Goal: Task Accomplishment & Management: Manage account settings

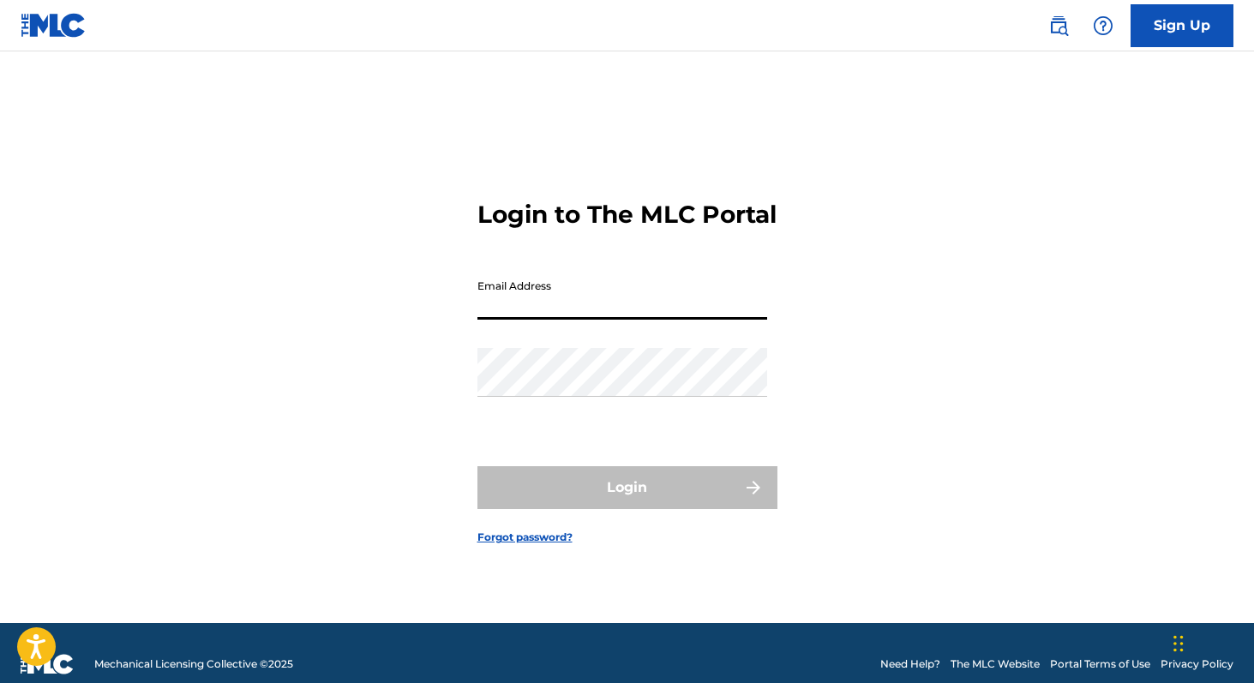
click at [553, 316] on input "Email Address" at bounding box center [623, 295] width 290 height 49
type input "[PERSON_NAME][EMAIL_ADDRESS][DOMAIN_NAME]"
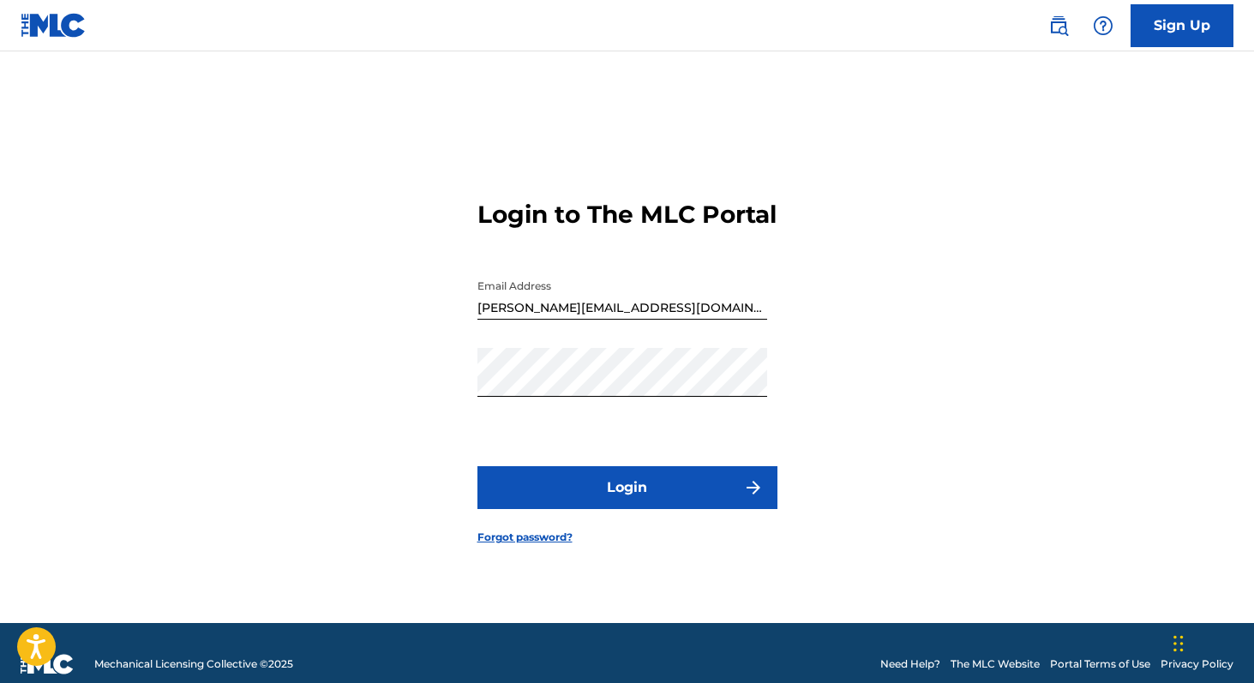
click at [497, 506] on button "Login" at bounding box center [628, 487] width 300 height 43
click at [578, 320] on input "[PERSON_NAME][EMAIL_ADDRESS][DOMAIN_NAME]" at bounding box center [623, 295] width 290 height 49
click at [594, 501] on button "Login" at bounding box center [628, 487] width 300 height 43
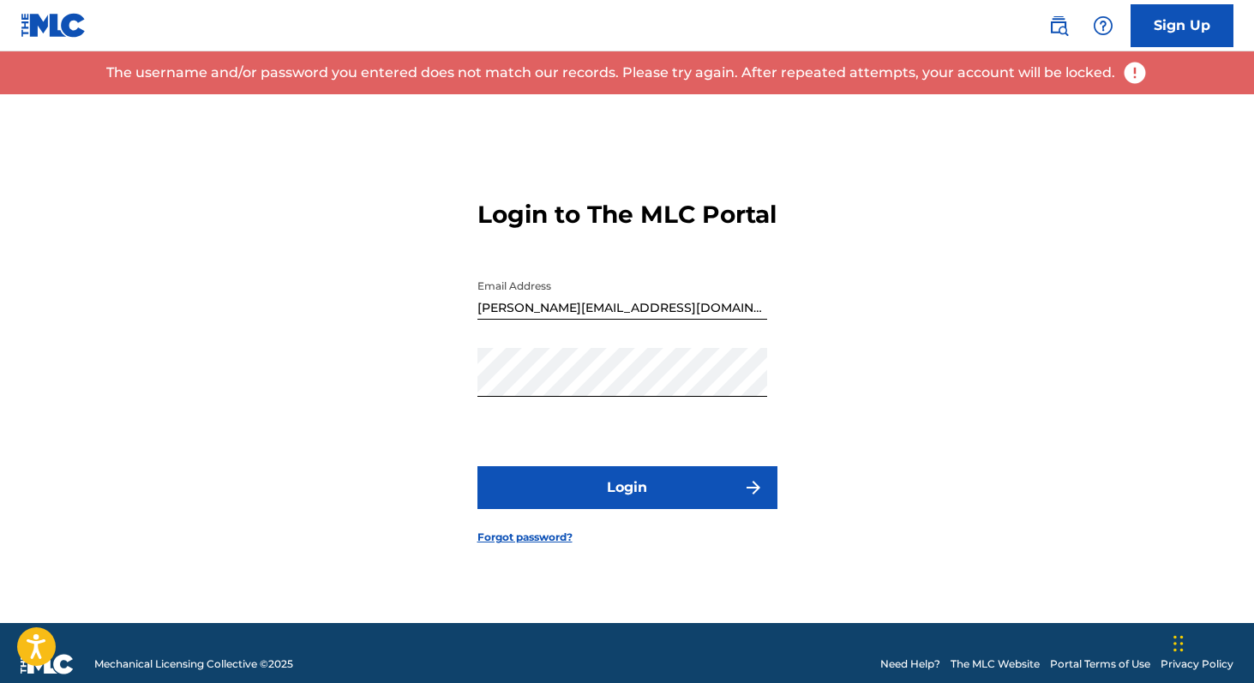
click at [550, 545] on link "Forgot password?" at bounding box center [525, 537] width 95 height 15
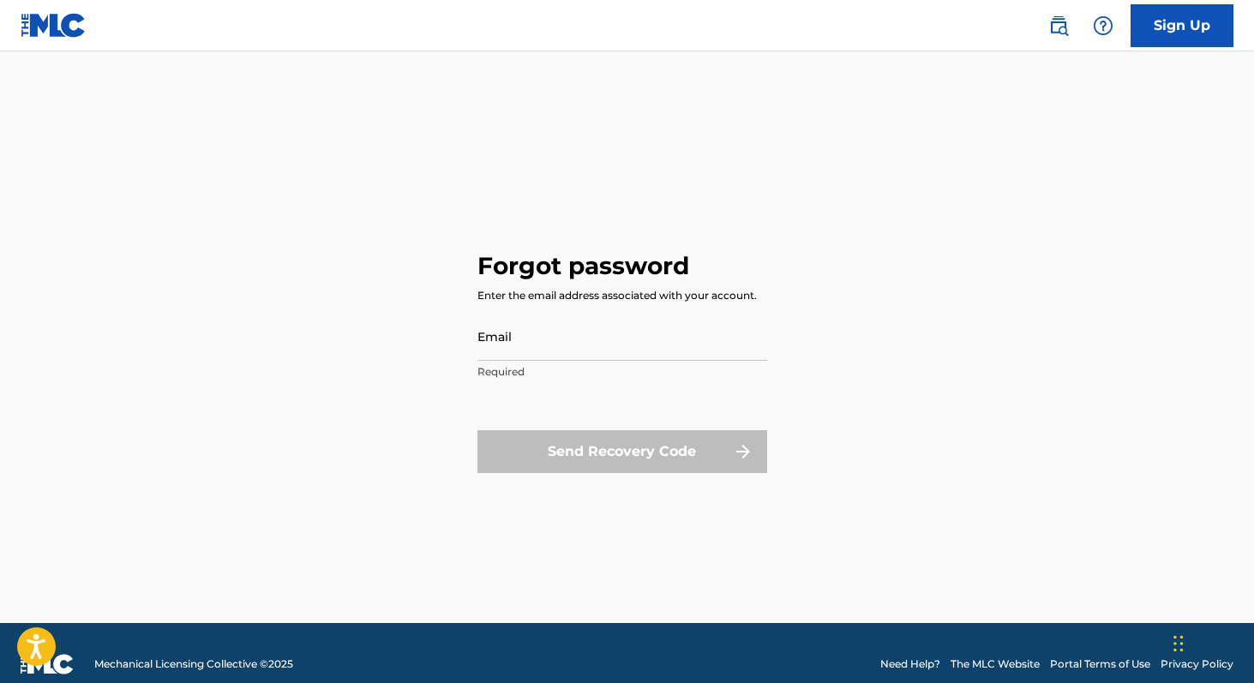
click at [544, 331] on input "Email" at bounding box center [623, 336] width 290 height 49
type input "[PERSON_NAME][EMAIL_ADDRESS][DOMAIN_NAME]"
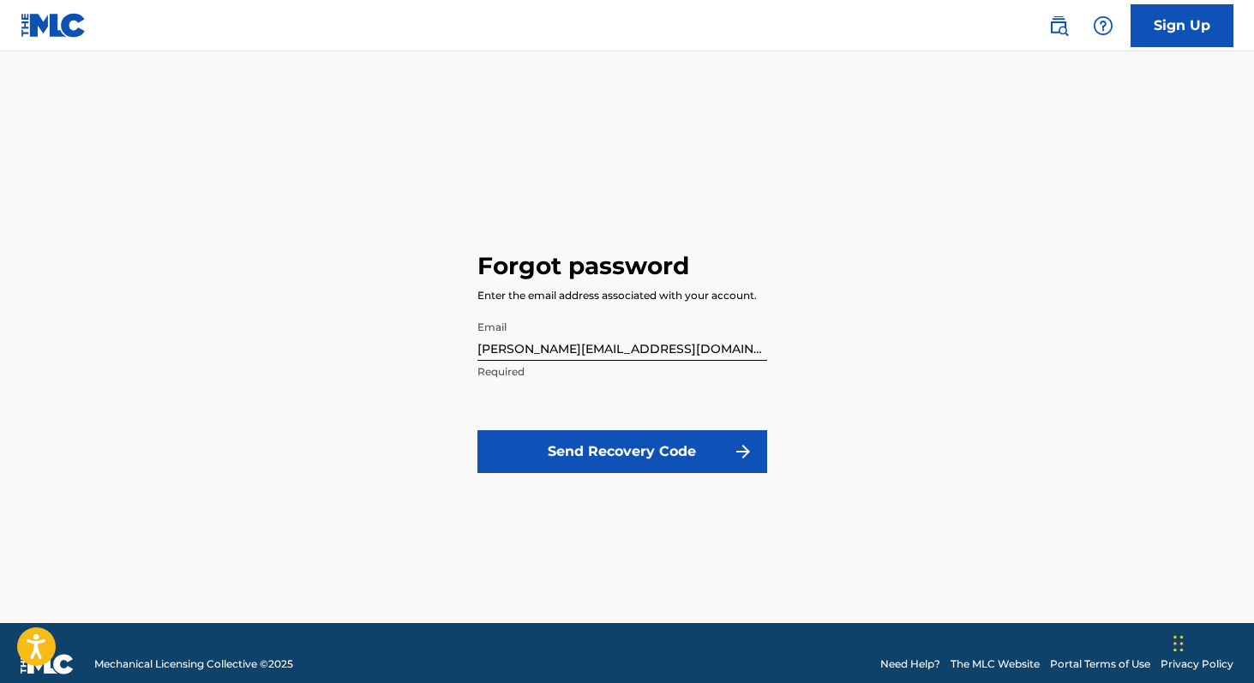
click at [586, 445] on button "Send Recovery Code" at bounding box center [623, 451] width 290 height 43
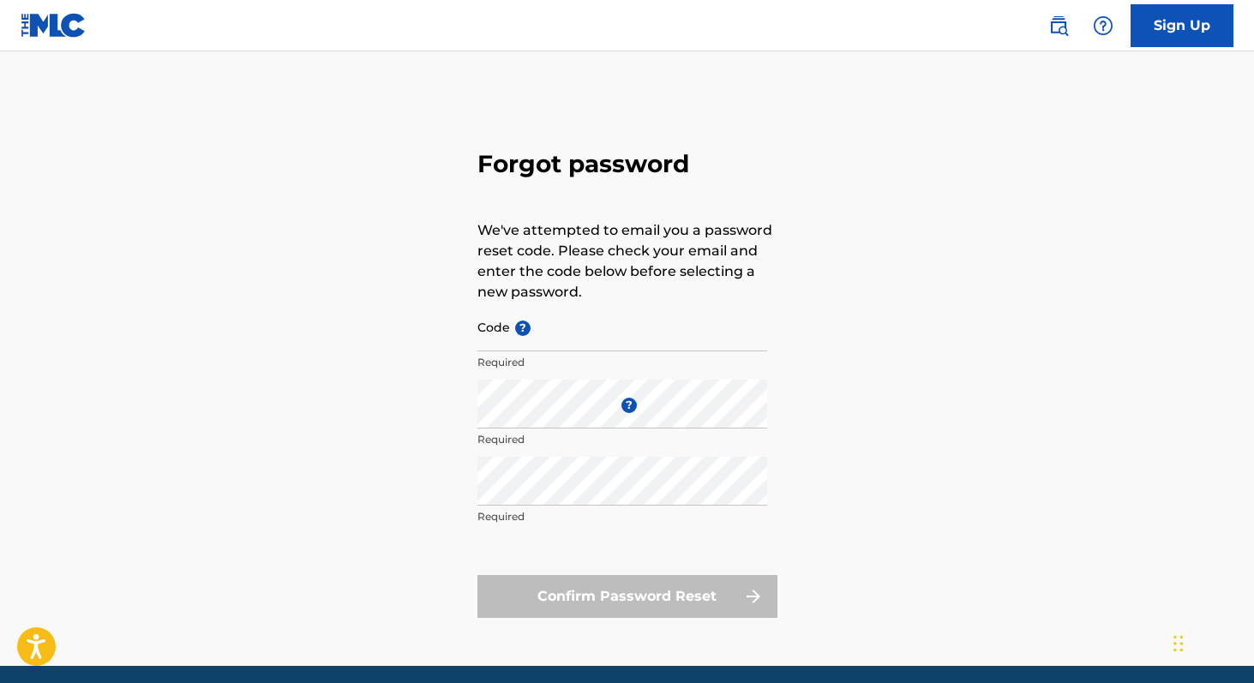
click at [578, 339] on input "Code ?" at bounding box center [623, 327] width 290 height 49
click at [386, 377] on div "Forgot password We've attempted to email you a password reset code. Please chec…" at bounding box center [627, 380] width 1200 height 572
click at [533, 334] on input "Code ?" at bounding box center [623, 327] width 290 height 49
paste input "FP_501dee0e35355541a9adfd61aa15"
type input "FP_501dee0e35355541a9adfd61aa15"
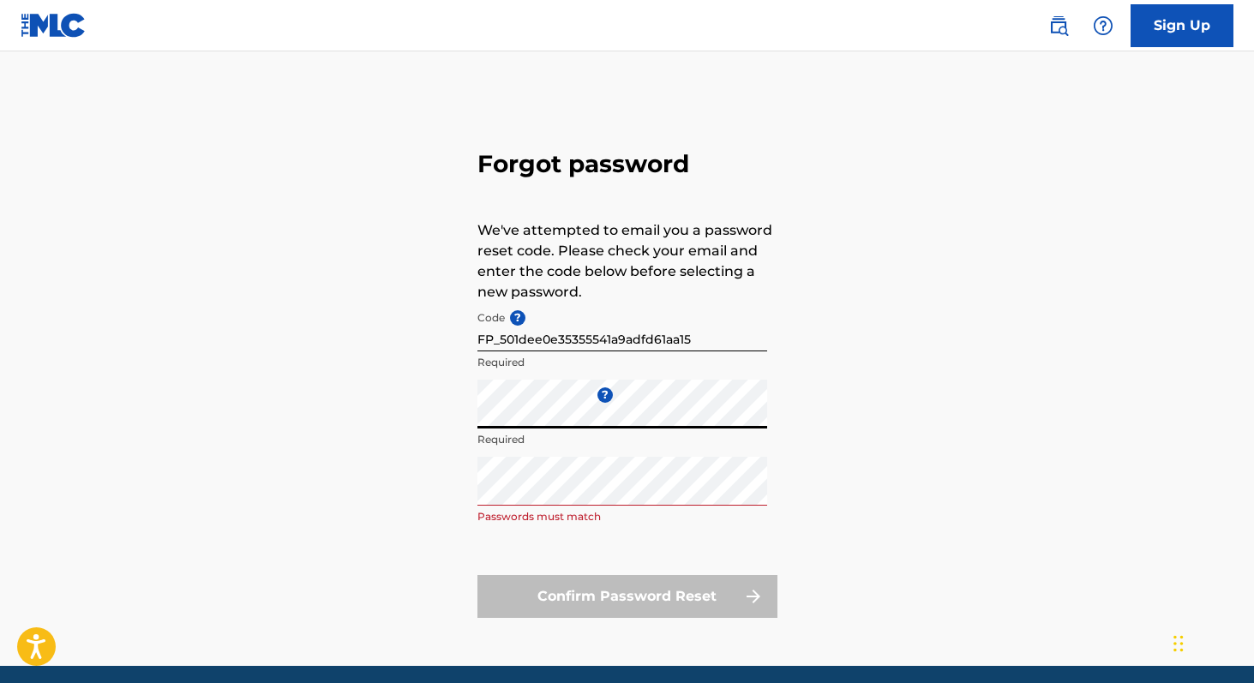
click at [395, 413] on div "Forgot password We've attempted to email you a password reset code. Please chec…" at bounding box center [627, 380] width 1200 height 572
click at [544, 544] on form "Code ? FP_501dee0e35355541a9adfd61aa15 Required Enter a new password ? Required…" at bounding box center [628, 461] width 300 height 316
click at [387, 537] on div "Forgot password We've attempted to email you a password reset code. Please chec…" at bounding box center [627, 380] width 1200 height 572
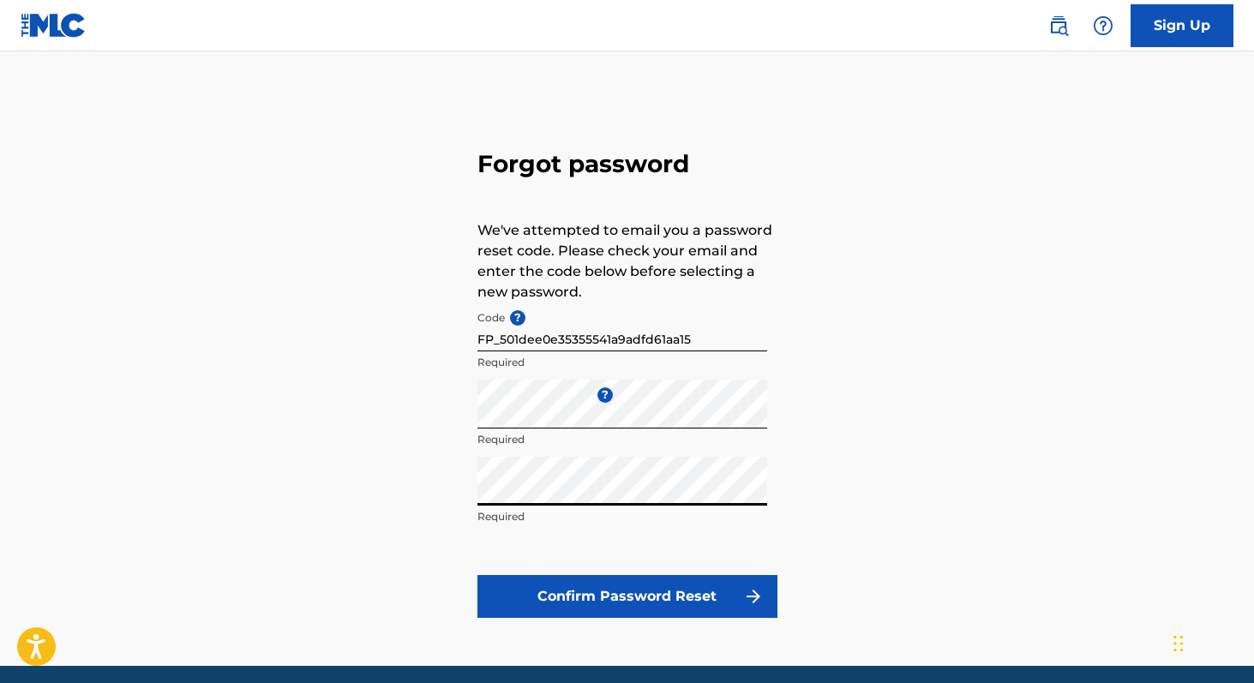
click at [358, 502] on div "Forgot password We've attempted to email you a password reset code. Please chec…" at bounding box center [627, 380] width 1200 height 572
click at [592, 607] on button "Confirm Password Reset" at bounding box center [628, 596] width 300 height 43
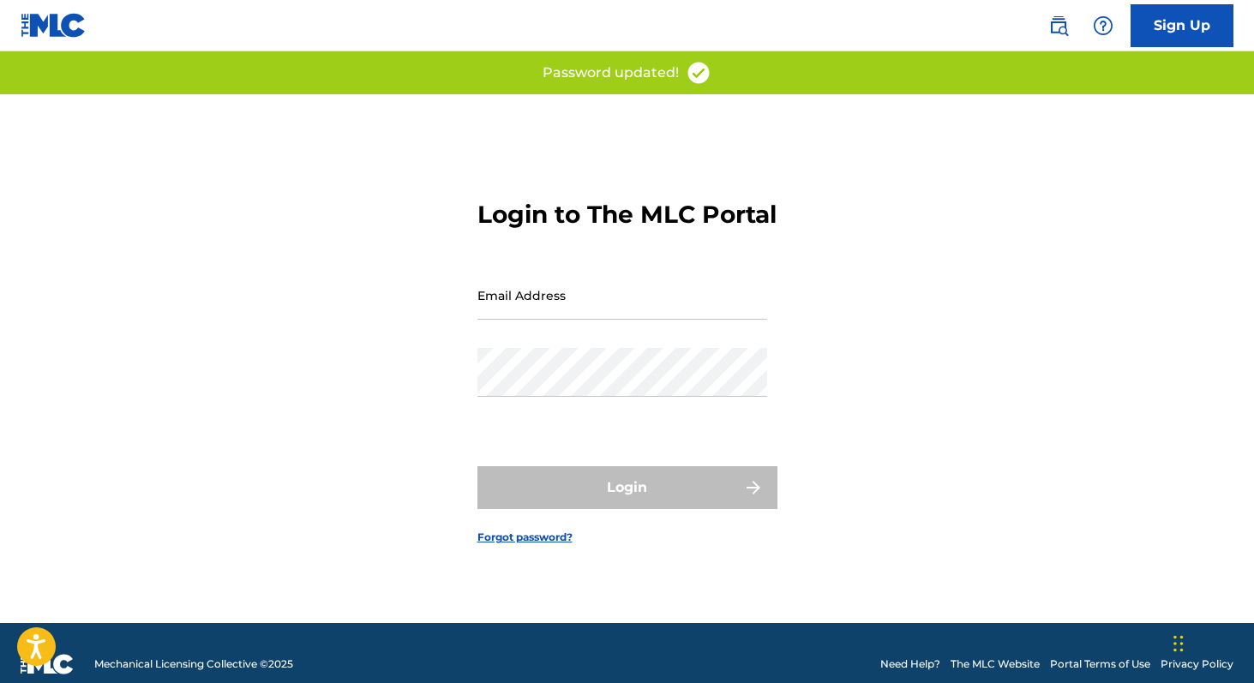
click at [626, 314] on input "Email Address" at bounding box center [623, 295] width 290 height 49
type input "[PERSON_NAME][EMAIL_ADDRESS][DOMAIN_NAME]"
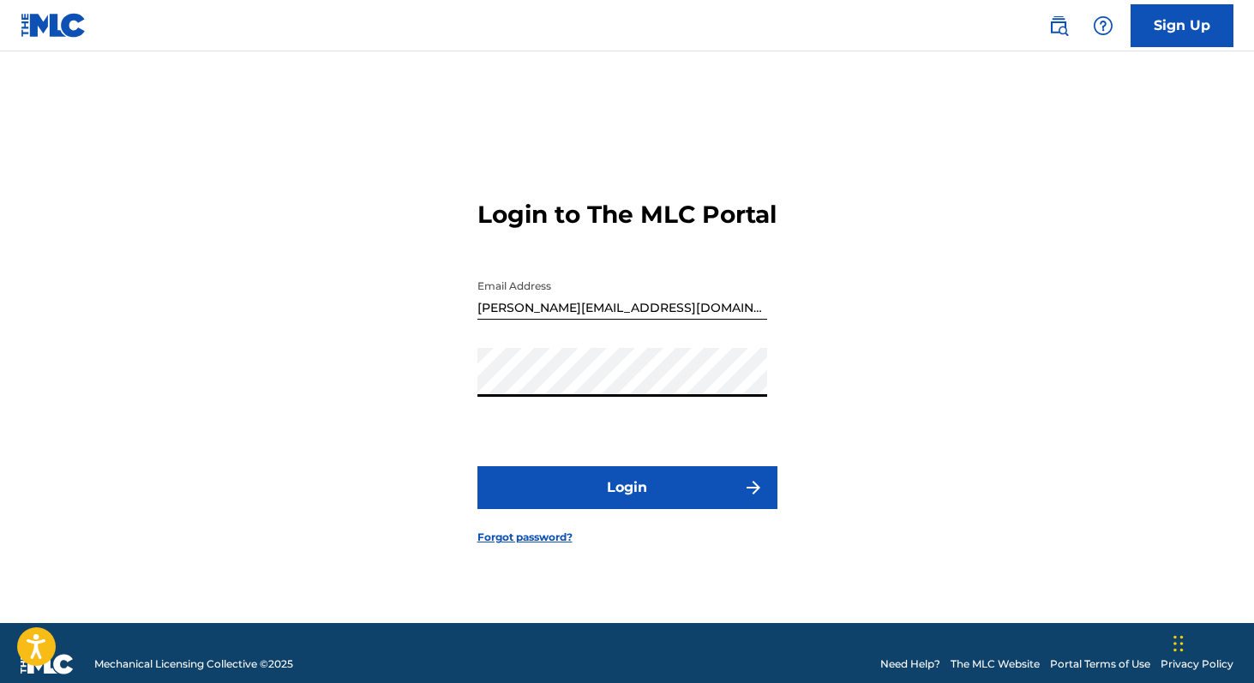
click at [578, 504] on button "Login" at bounding box center [628, 487] width 300 height 43
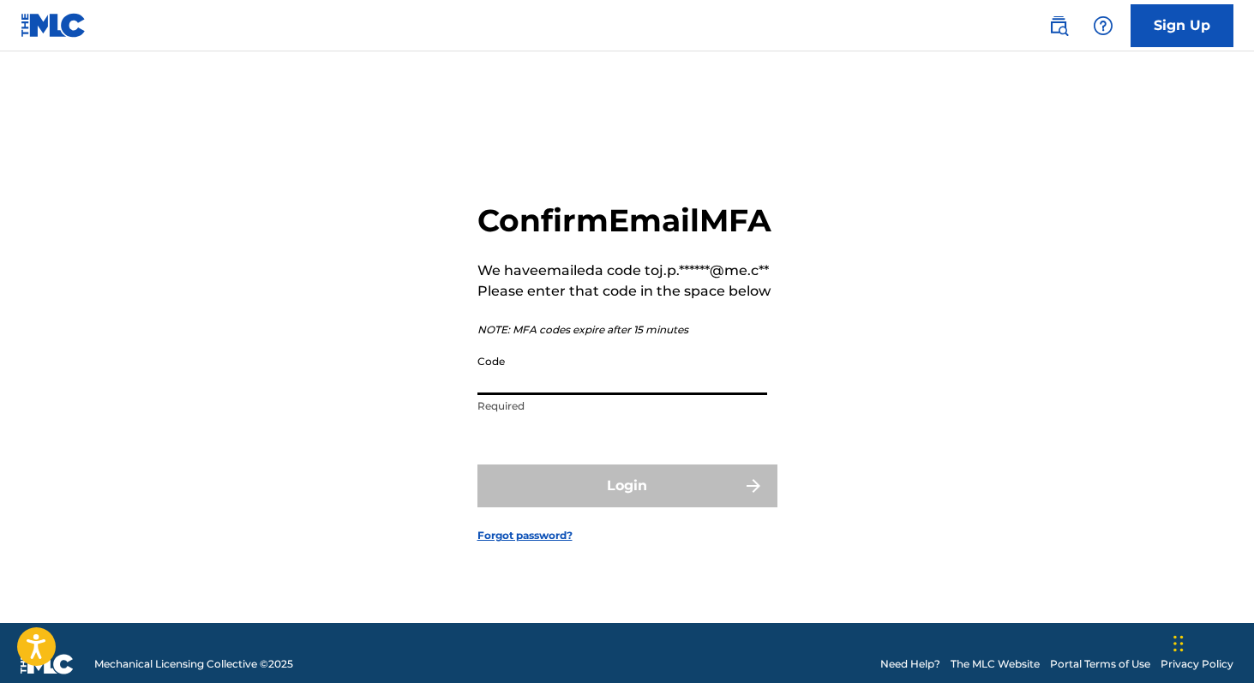
click at [535, 395] on input "Code" at bounding box center [623, 370] width 290 height 49
paste input "669510"
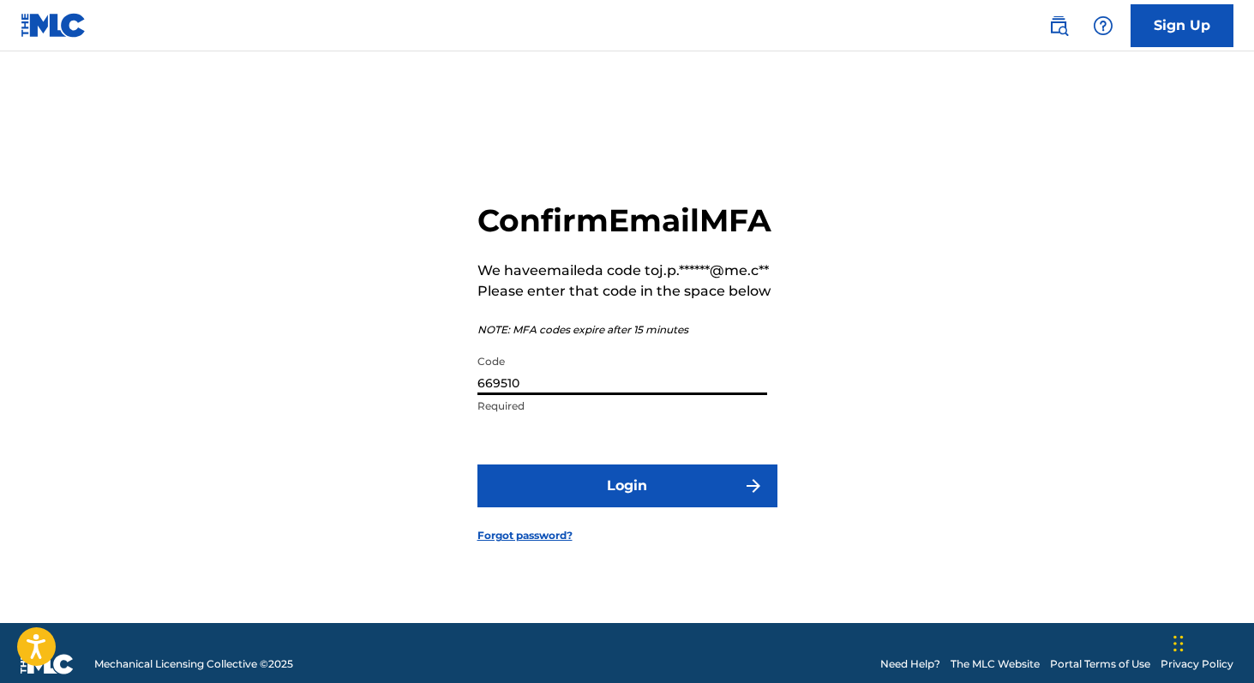
type input "669510"
click at [478, 465] on button "Login" at bounding box center [628, 486] width 300 height 43
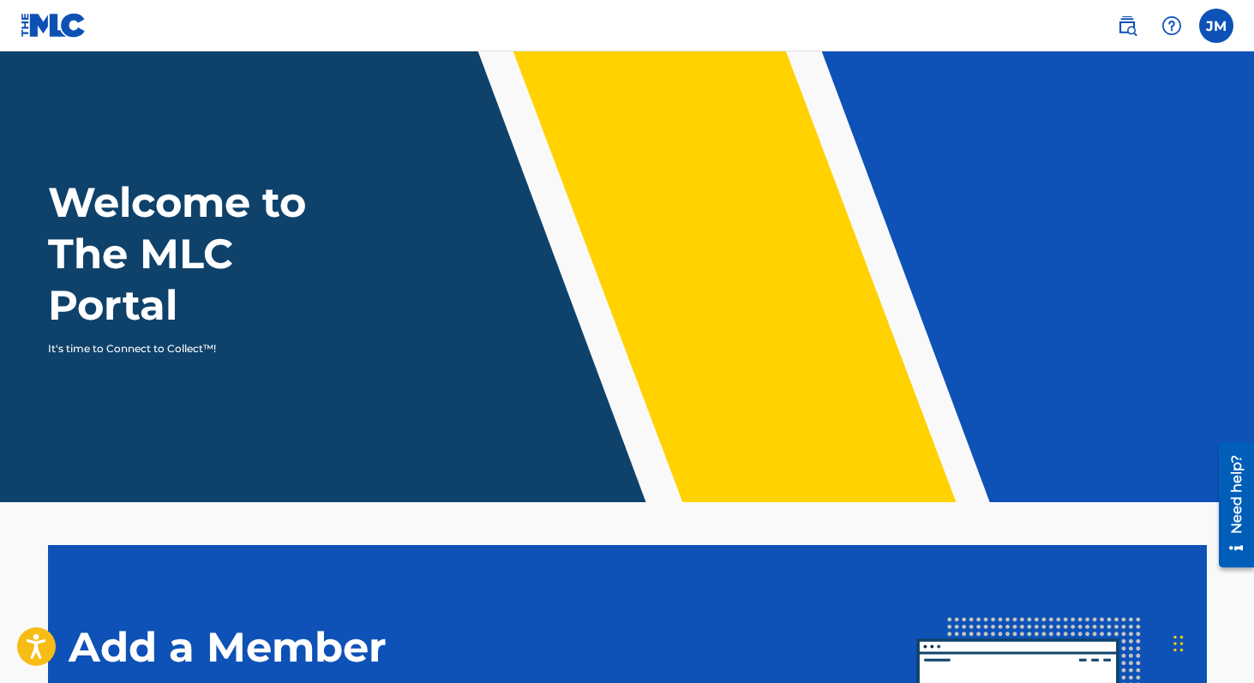
click at [1211, 32] on label at bounding box center [1216, 26] width 34 height 34
click at [1217, 26] on input "[PERSON_NAME] [PERSON_NAME][EMAIL_ADDRESS][DOMAIN_NAME] Profile Log out" at bounding box center [1217, 26] width 0 height 0
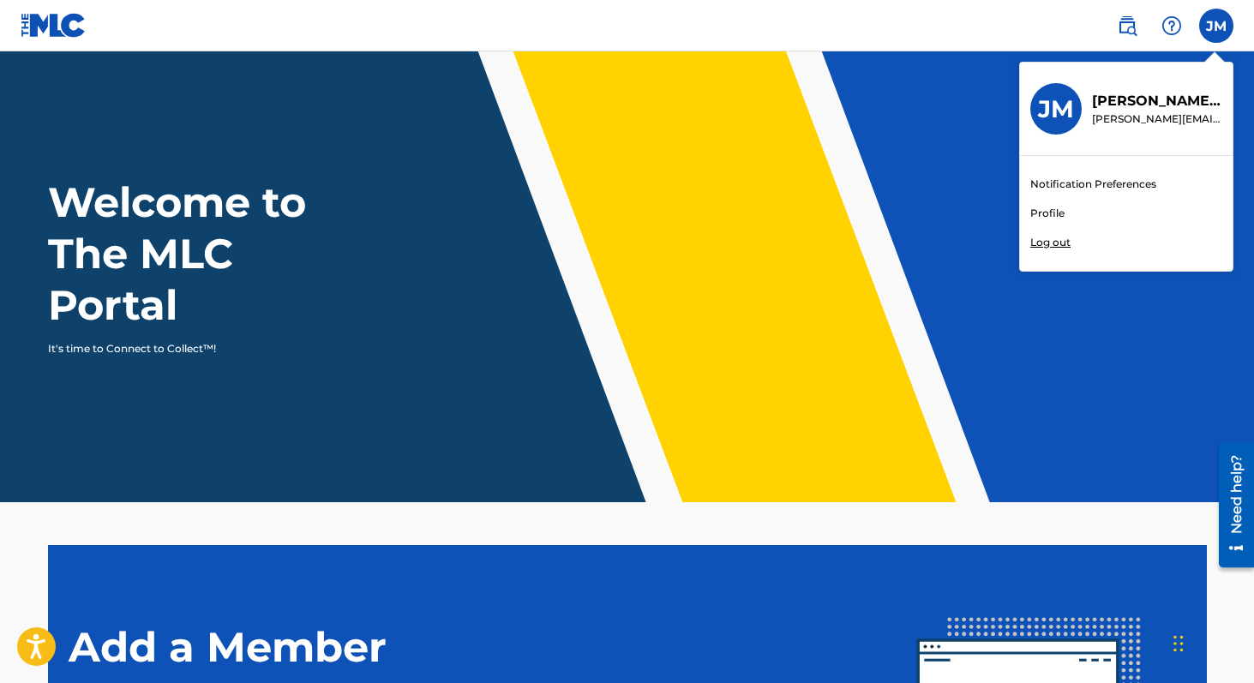
click at [1053, 211] on link "Profile" at bounding box center [1048, 213] width 34 height 15
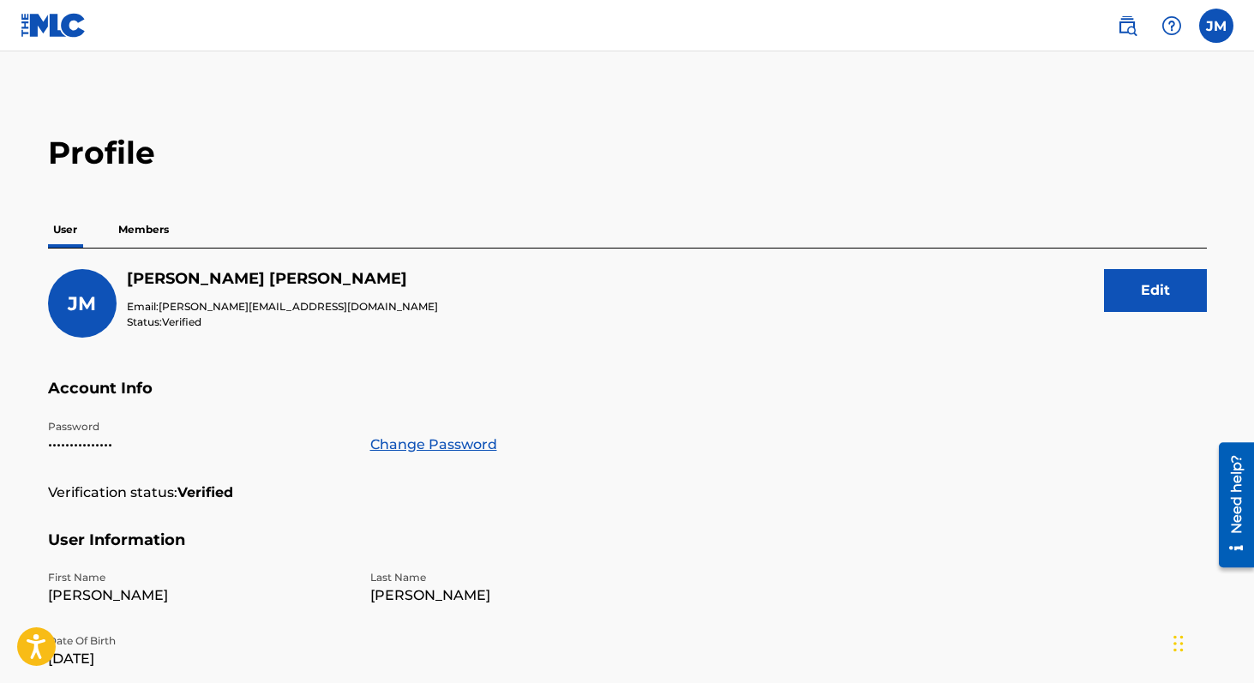
click at [149, 225] on p "Members" at bounding box center [143, 230] width 61 height 36
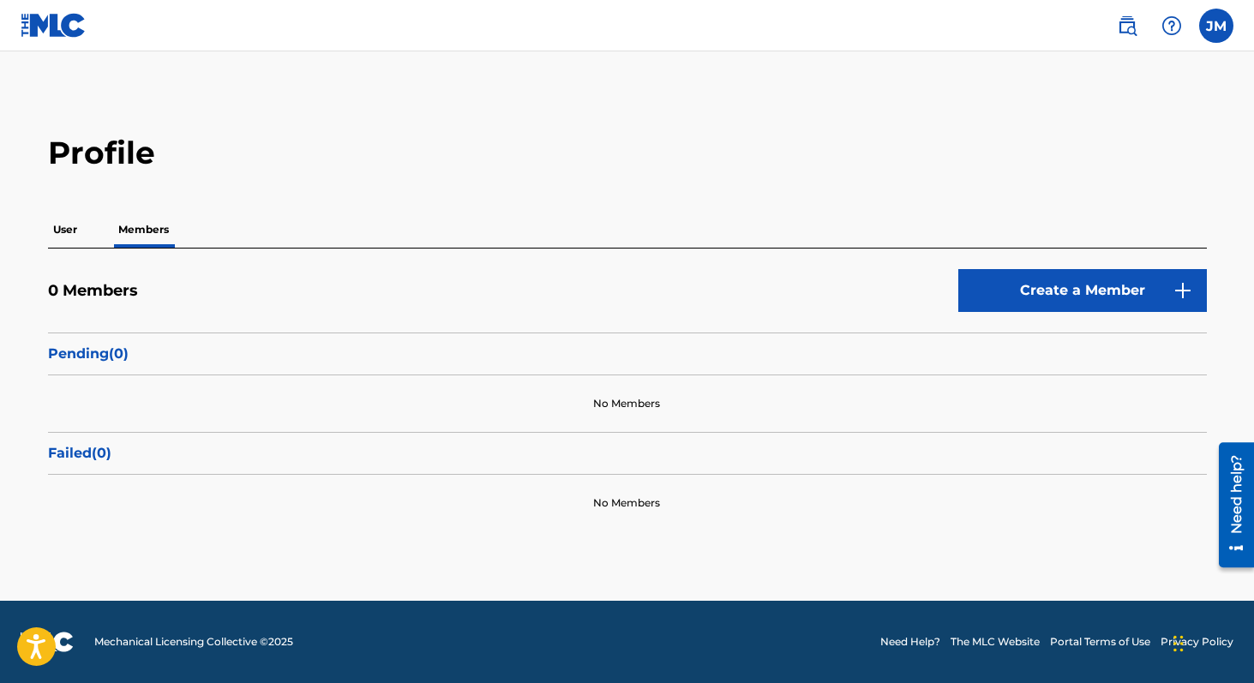
click at [63, 227] on p "User" at bounding box center [65, 230] width 34 height 36
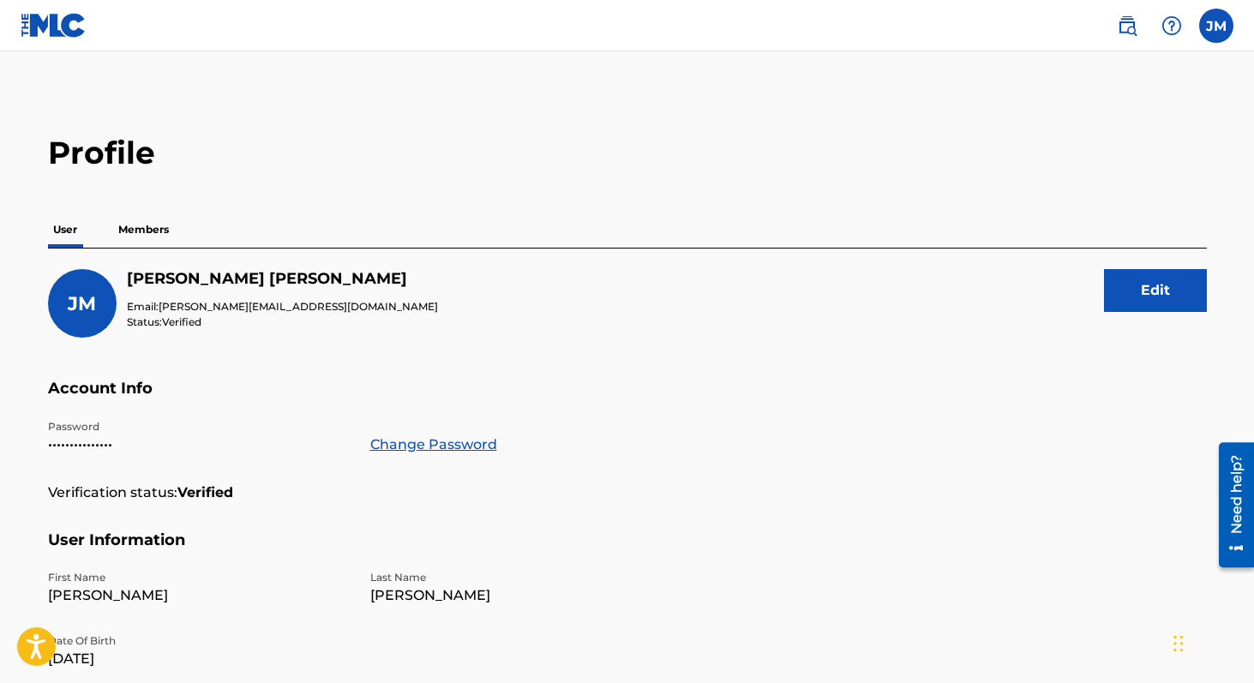
click at [1118, 16] on img at bounding box center [1127, 25] width 21 height 21
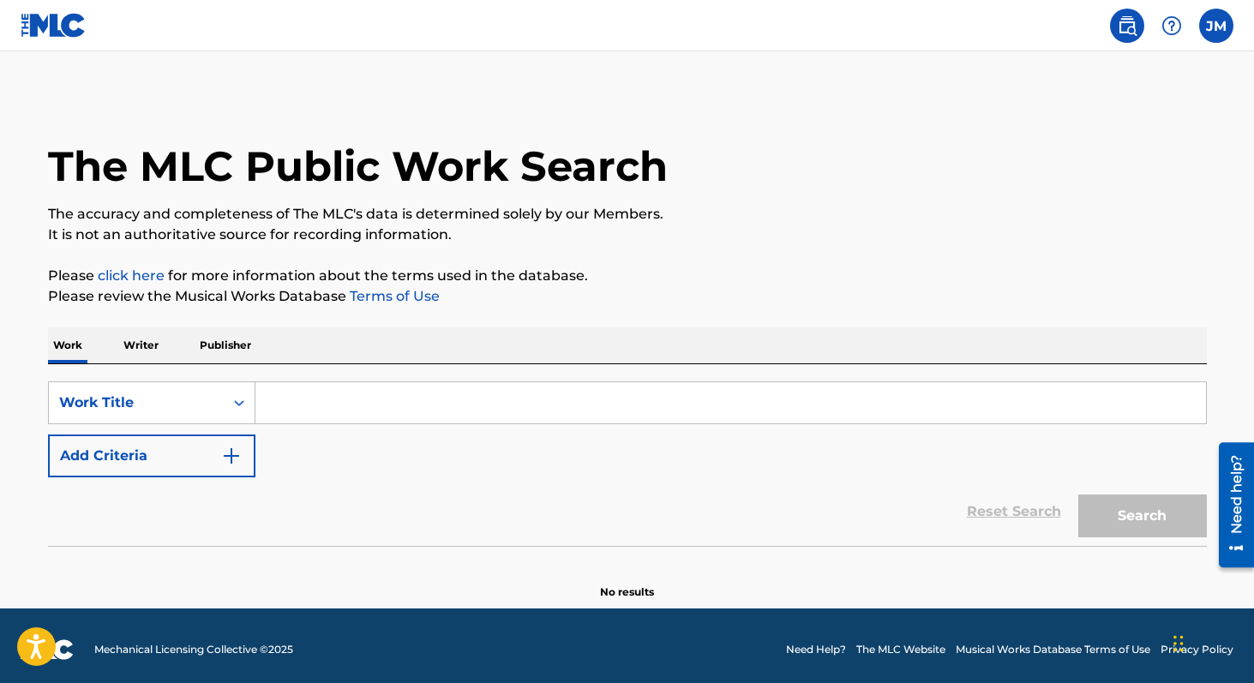
click at [1219, 25] on label at bounding box center [1216, 26] width 34 height 34
click at [1217, 26] on input "[PERSON_NAME] [PERSON_NAME][EMAIL_ADDRESS][DOMAIN_NAME] Notification Preference…" at bounding box center [1217, 26] width 0 height 0
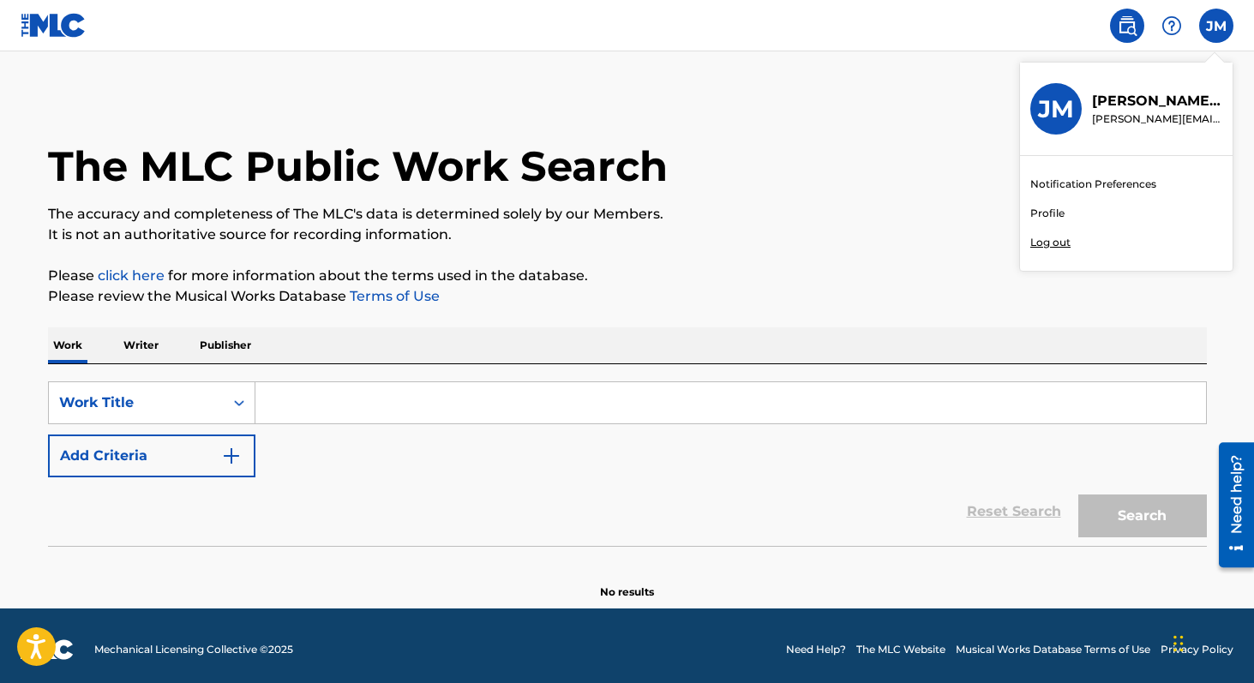
click at [971, 185] on div "The MLC Public Work Search" at bounding box center [627, 156] width 1159 height 125
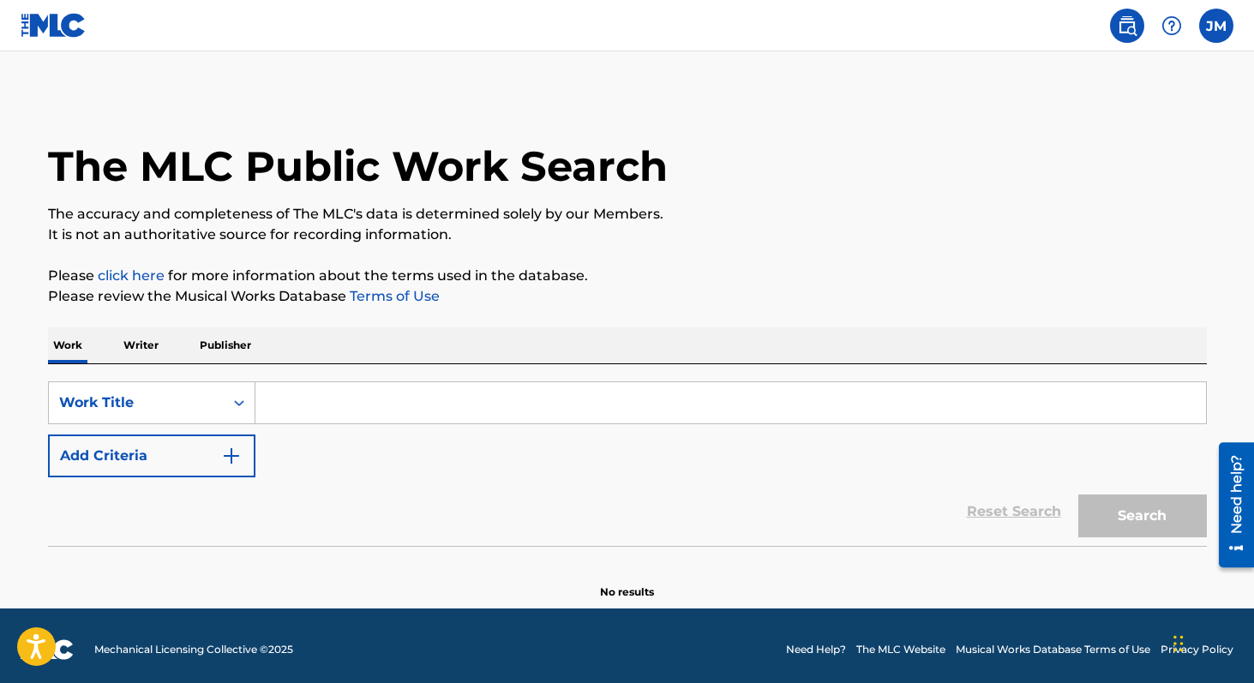
click at [1126, 26] on img at bounding box center [1127, 25] width 21 height 21
click at [123, 279] on link "click here" at bounding box center [131, 275] width 67 height 16
click at [1130, 21] on img at bounding box center [1127, 25] width 21 height 21
click at [1177, 27] on img at bounding box center [1172, 25] width 21 height 21
click at [1151, 111] on p "View portal intro" at bounding box center [1172, 113] width 146 height 41
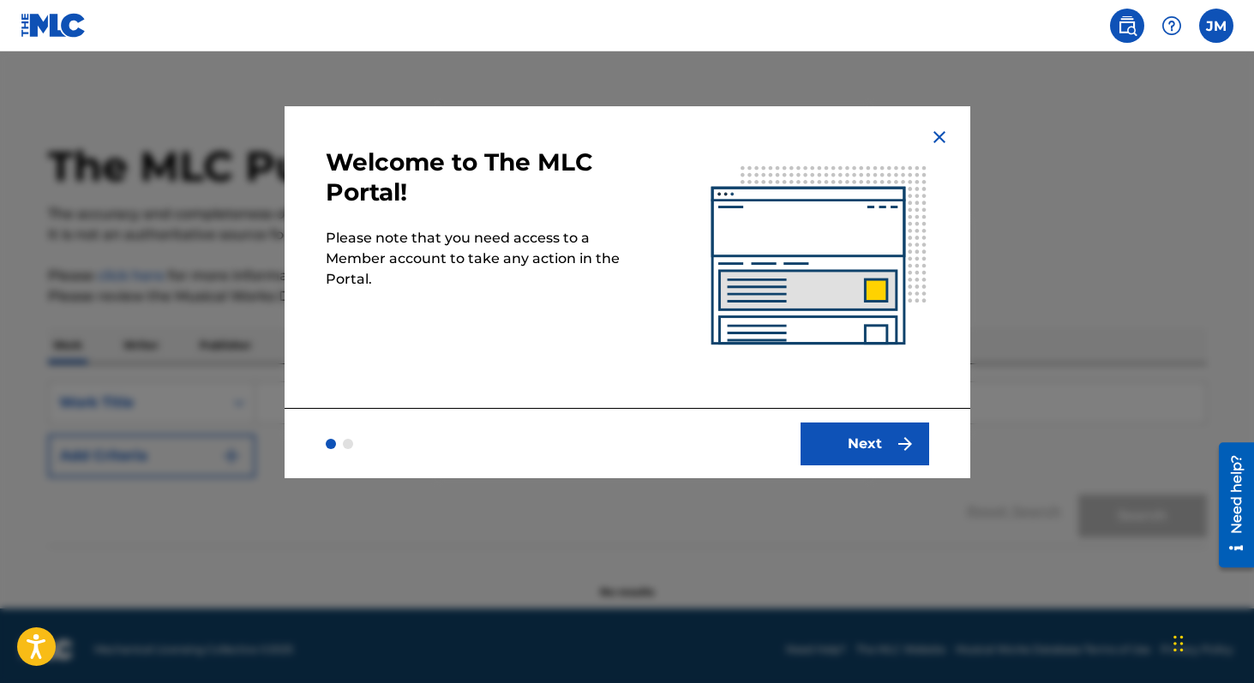
click at [933, 132] on img at bounding box center [939, 137] width 21 height 21
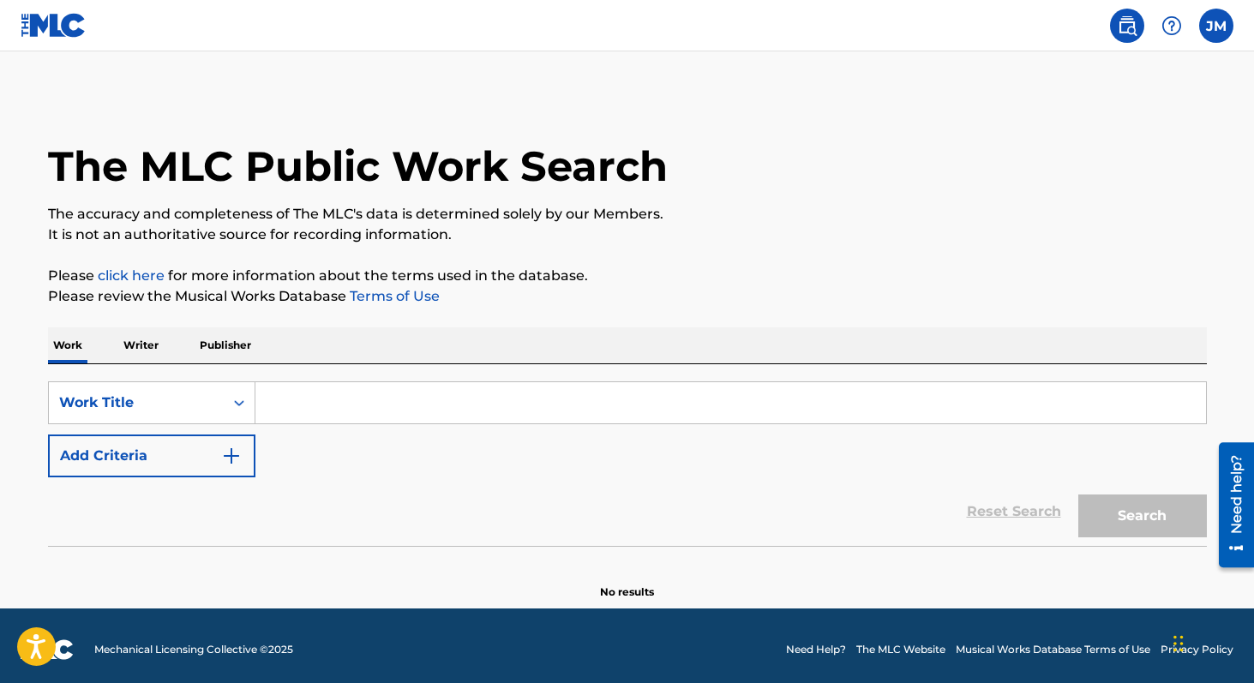
click at [398, 292] on link "Terms of Use" at bounding box center [392, 296] width 93 height 16
